Goal: Manage account settings

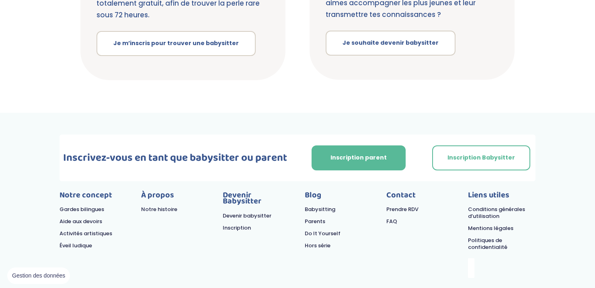
scroll to position [331, 0]
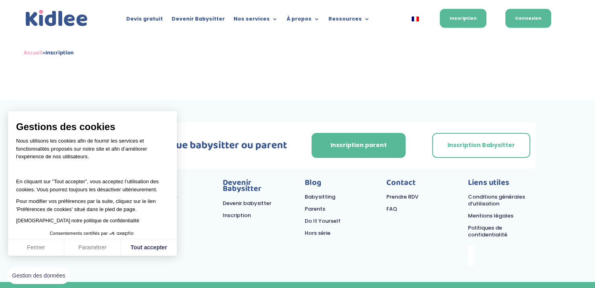
click at [530, 19] on link "Connexion" at bounding box center [529, 18] width 46 height 19
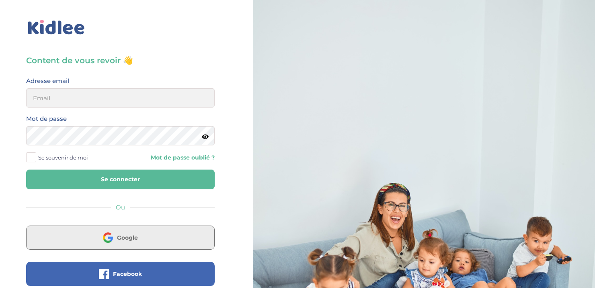
click at [122, 238] on span "Google" at bounding box center [127, 237] width 21 height 8
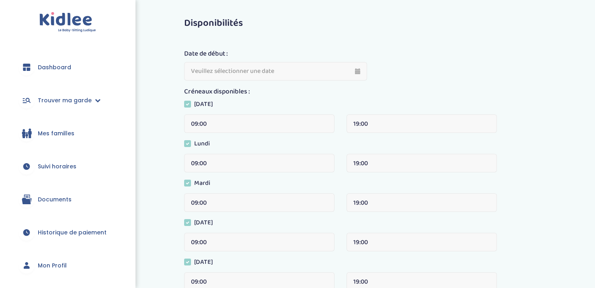
click at [56, 191] on link "Documents" at bounding box center [67, 199] width 111 height 29
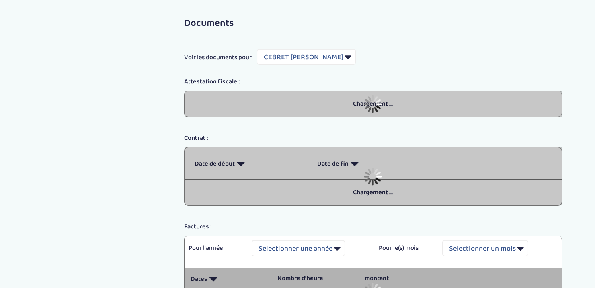
select select "6696"
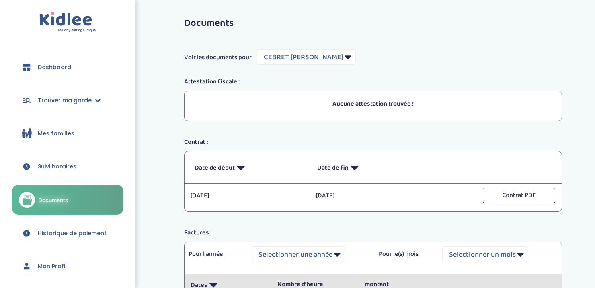
click at [432, 66] on div "Documents Voir les documents pour Filtrer par Famille CEBRET [PERSON_NAME] Atte…" at bounding box center [373, 177] width 402 height 330
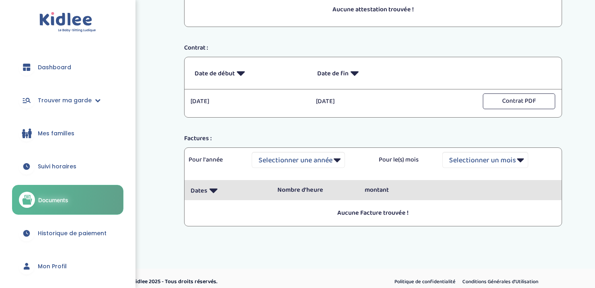
scroll to position [100, 0]
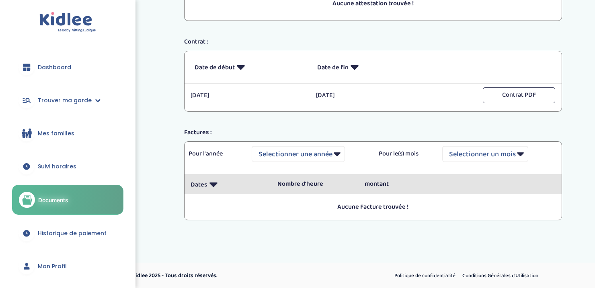
click at [311, 184] on p "Nombre d’heure" at bounding box center [315, 184] width 75 height 10
click at [349, 205] on p "Aucune Facture trouvée !" at bounding box center [373, 207] width 365 height 10
click at [85, 230] on span "Historique de paiement" at bounding box center [72, 233] width 69 height 8
click at [66, 264] on link "Mon Profil" at bounding box center [67, 265] width 111 height 29
click at [167, 145] on div "Documents Voir les documents pour Filtrer par Famille CEBRET Alexandra Attestat…" at bounding box center [373, 77] width 444 height 330
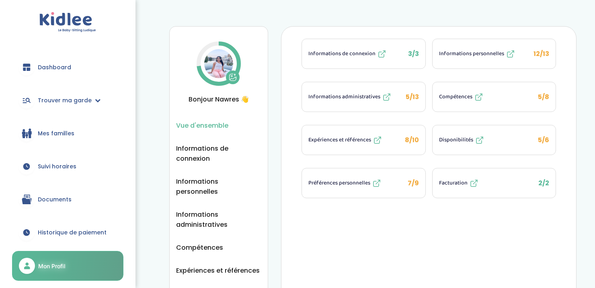
click at [362, 99] on span "Informations administratives" at bounding box center [344, 97] width 72 height 8
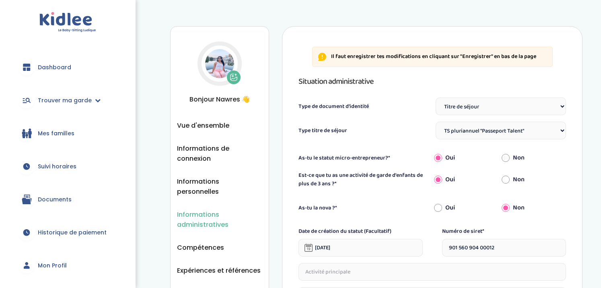
select select "Titre de séjour"
select select "TS pluriannuel "Passeport Talent""
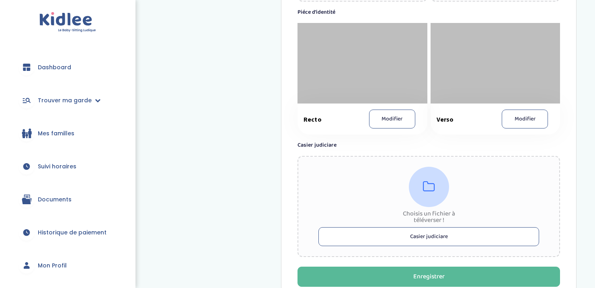
scroll to position [609, 0]
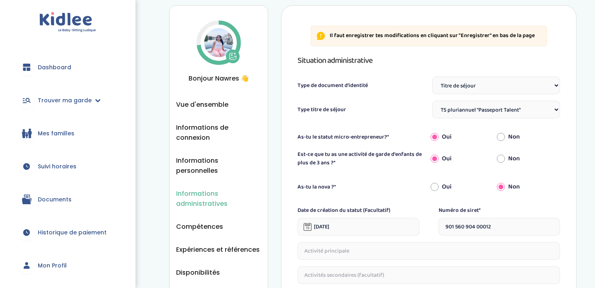
scroll to position [0, 0]
